Goal: Navigation & Orientation: Go to known website

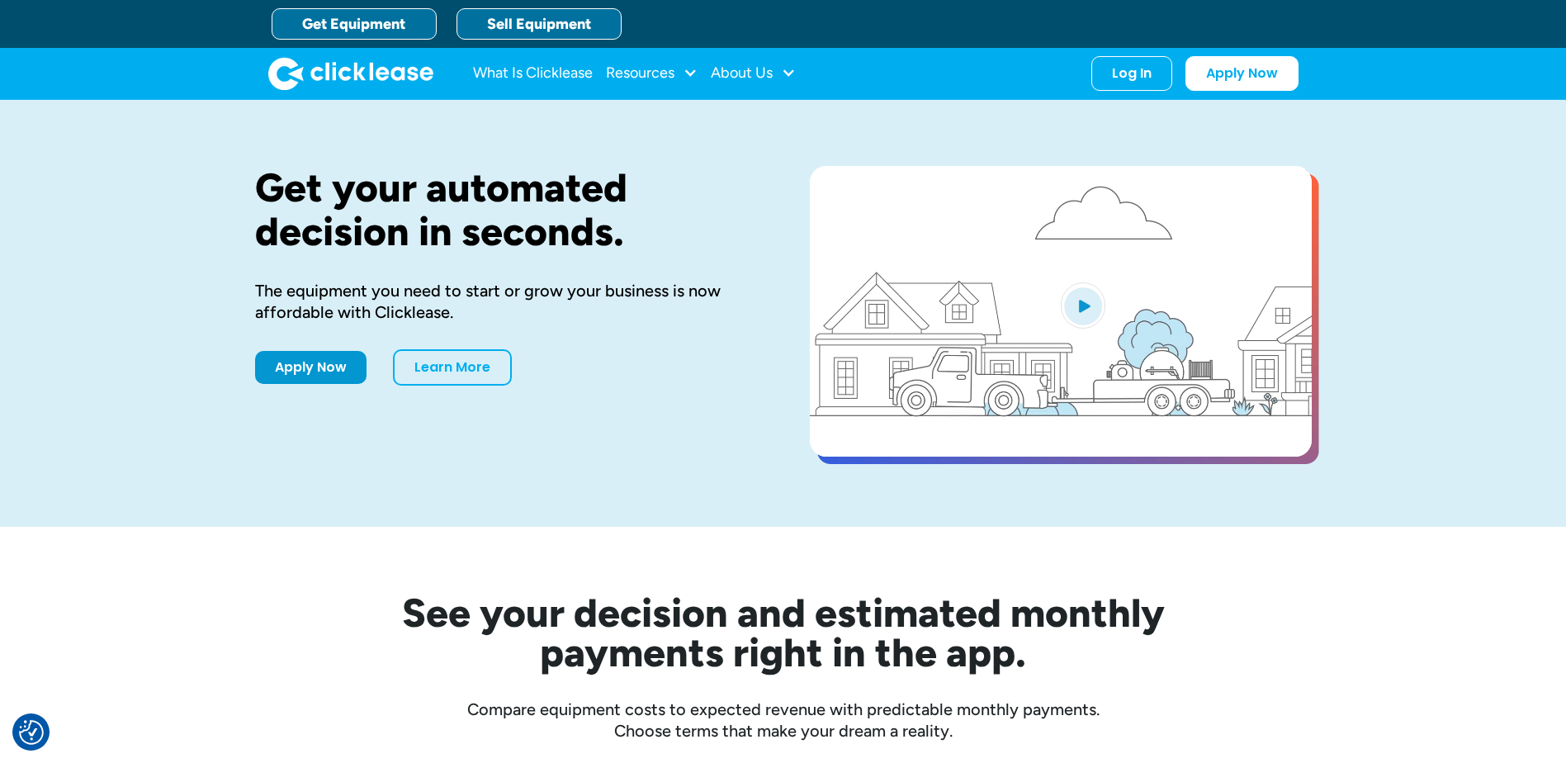
click at [571, 26] on link "Sell Equipment" at bounding box center [539, 23] width 165 height 31
